Goal: Information Seeking & Learning: Learn about a topic

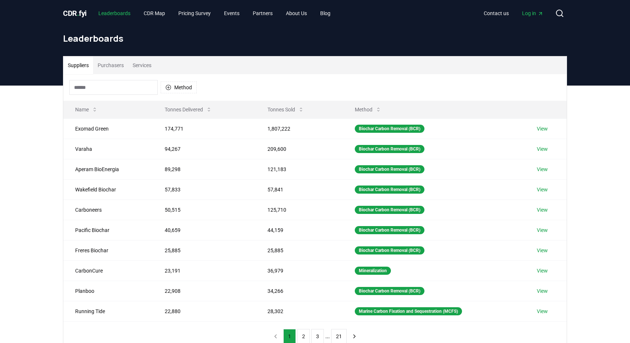
click at [125, 14] on link "Leaderboards" at bounding box center [114, 13] width 44 height 13
click at [155, 68] on button "Services" at bounding box center [142, 65] width 28 height 18
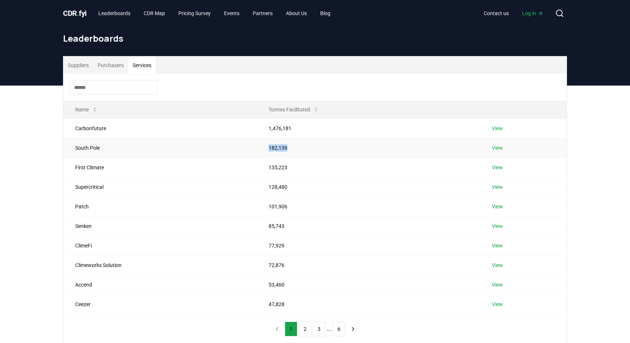
drag, startPoint x: 267, startPoint y: 147, endPoint x: 310, endPoint y: 151, distance: 42.9
click at [310, 151] on td "182,139" at bounding box center [368, 148] width 223 height 20
click at [280, 162] on td "135,223" at bounding box center [368, 167] width 223 height 20
drag, startPoint x: 279, startPoint y: 165, endPoint x: 313, endPoint y: 165, distance: 33.5
click at [312, 165] on td "135,223" at bounding box center [368, 167] width 223 height 20
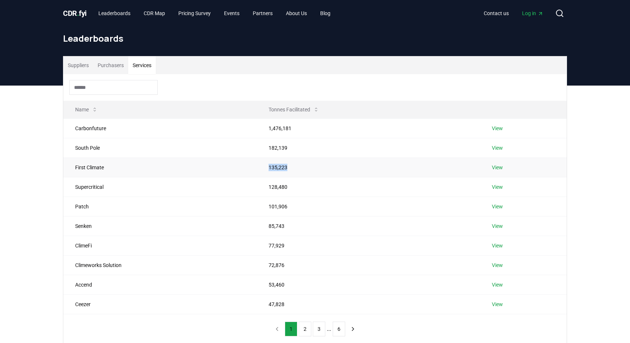
click at [313, 165] on td "135,223" at bounding box center [368, 167] width 223 height 20
click at [503, 168] on link "View" at bounding box center [497, 167] width 11 height 7
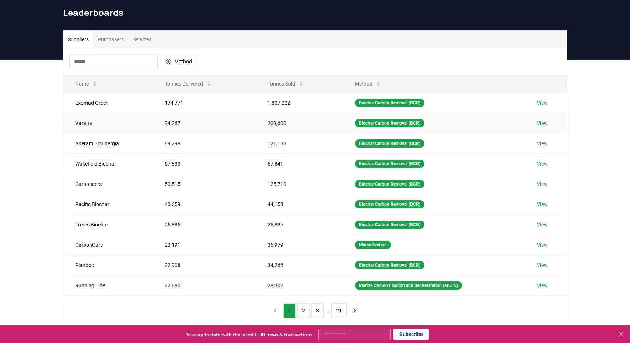
scroll to position [27, 0]
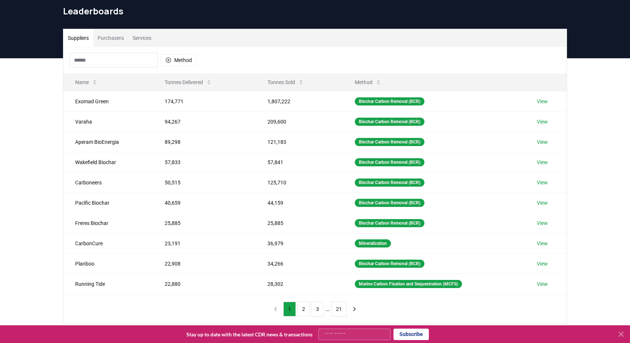
click at [142, 42] on button "Services" at bounding box center [142, 38] width 28 height 18
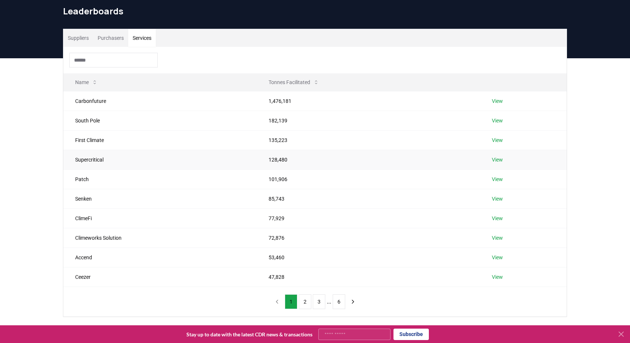
click at [278, 162] on td "128,480" at bounding box center [368, 160] width 223 height 20
drag, startPoint x: 267, startPoint y: 221, endPoint x: 285, endPoint y: 221, distance: 17.7
click at [278, 221] on td "77,929" at bounding box center [368, 218] width 223 height 20
click at [290, 224] on td "77,929" at bounding box center [368, 218] width 223 height 20
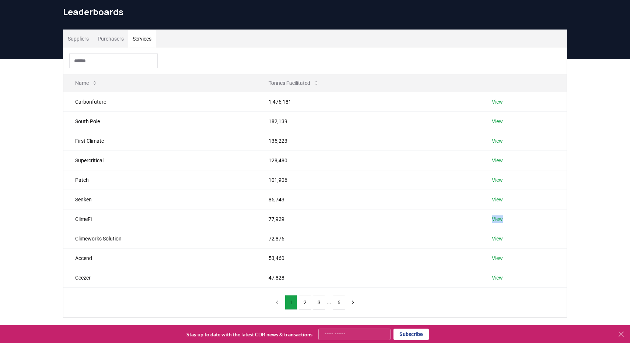
scroll to position [114, 0]
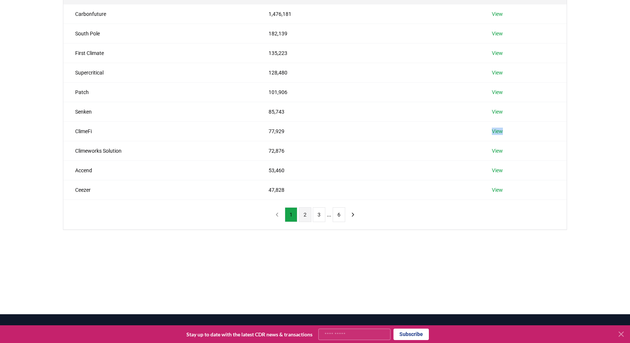
click at [302, 211] on button "2" at bounding box center [305, 214] width 13 height 15
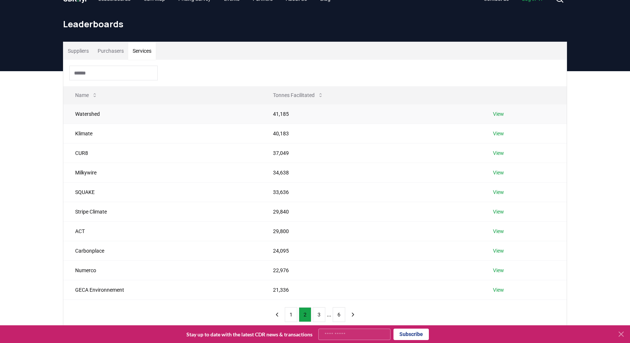
scroll to position [31, 0]
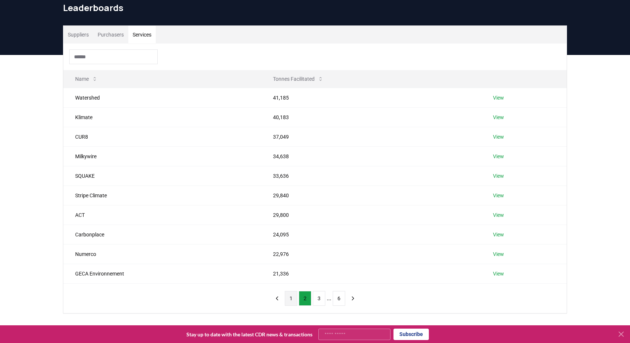
click at [289, 296] on button "1" at bounding box center [291, 298] width 13 height 15
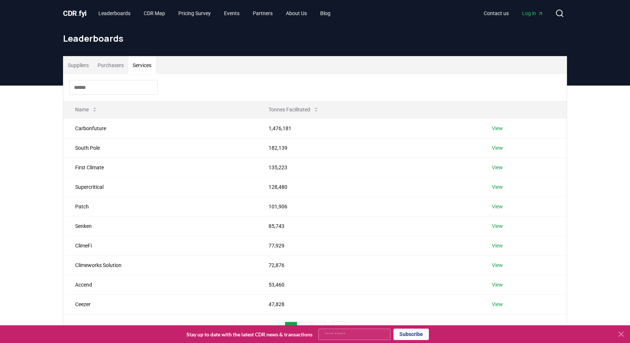
click at [539, 16] on icon "Main" at bounding box center [540, 14] width 6 height 6
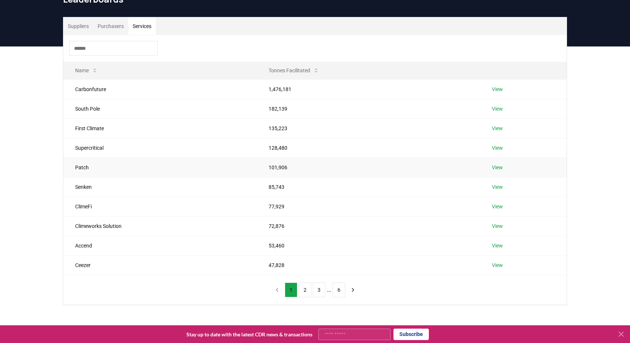
scroll to position [41, 0]
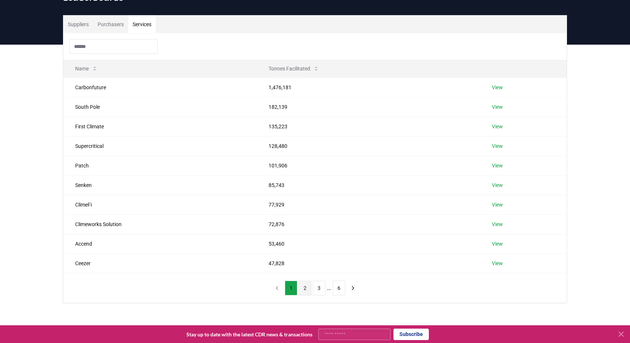
click at [303, 287] on button "2" at bounding box center [305, 287] width 13 height 15
click at [293, 288] on button "1" at bounding box center [291, 287] width 13 height 15
click at [569, 175] on div "Suppliers Purchasers Services Name Tonnes Facilitated Carbonfuture 1,476,181 Vi…" at bounding box center [315, 159] width 516 height 288
